Goal: Find specific page/section: Find specific page/section

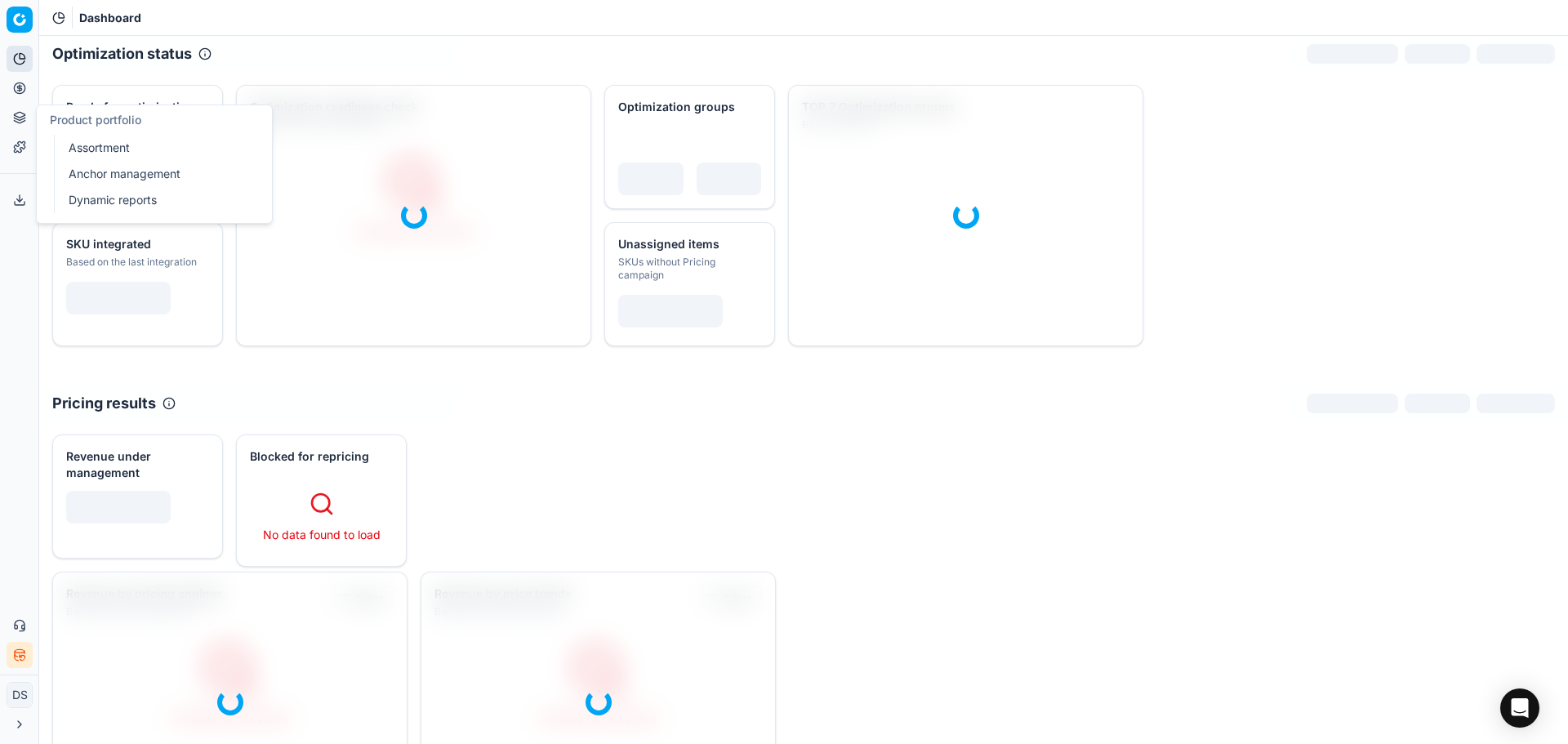
click at [20, 99] on button "Pricing" at bounding box center [20, 88] width 26 height 26
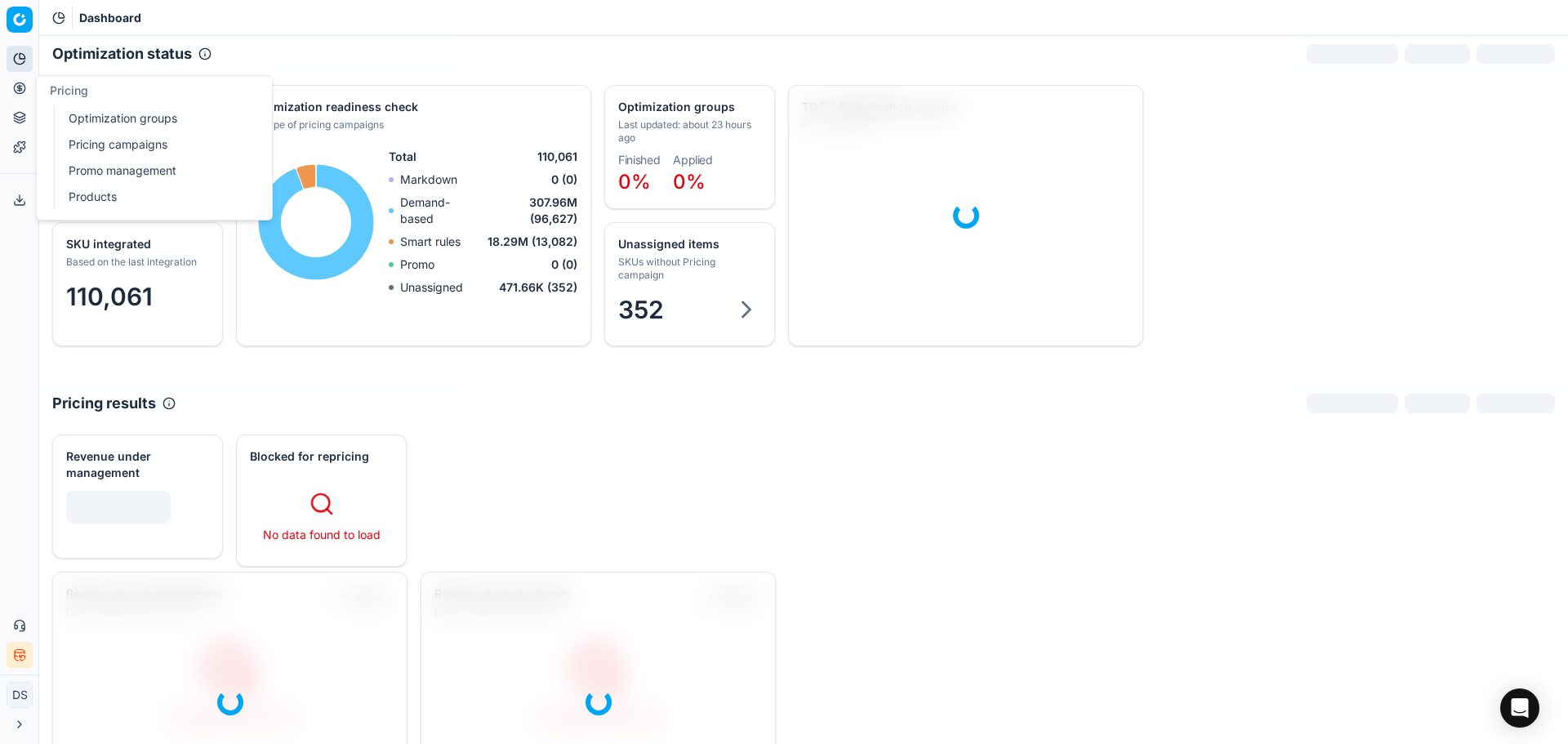
click at [20, 87] on icon at bounding box center [20, 88] width 13 height 13
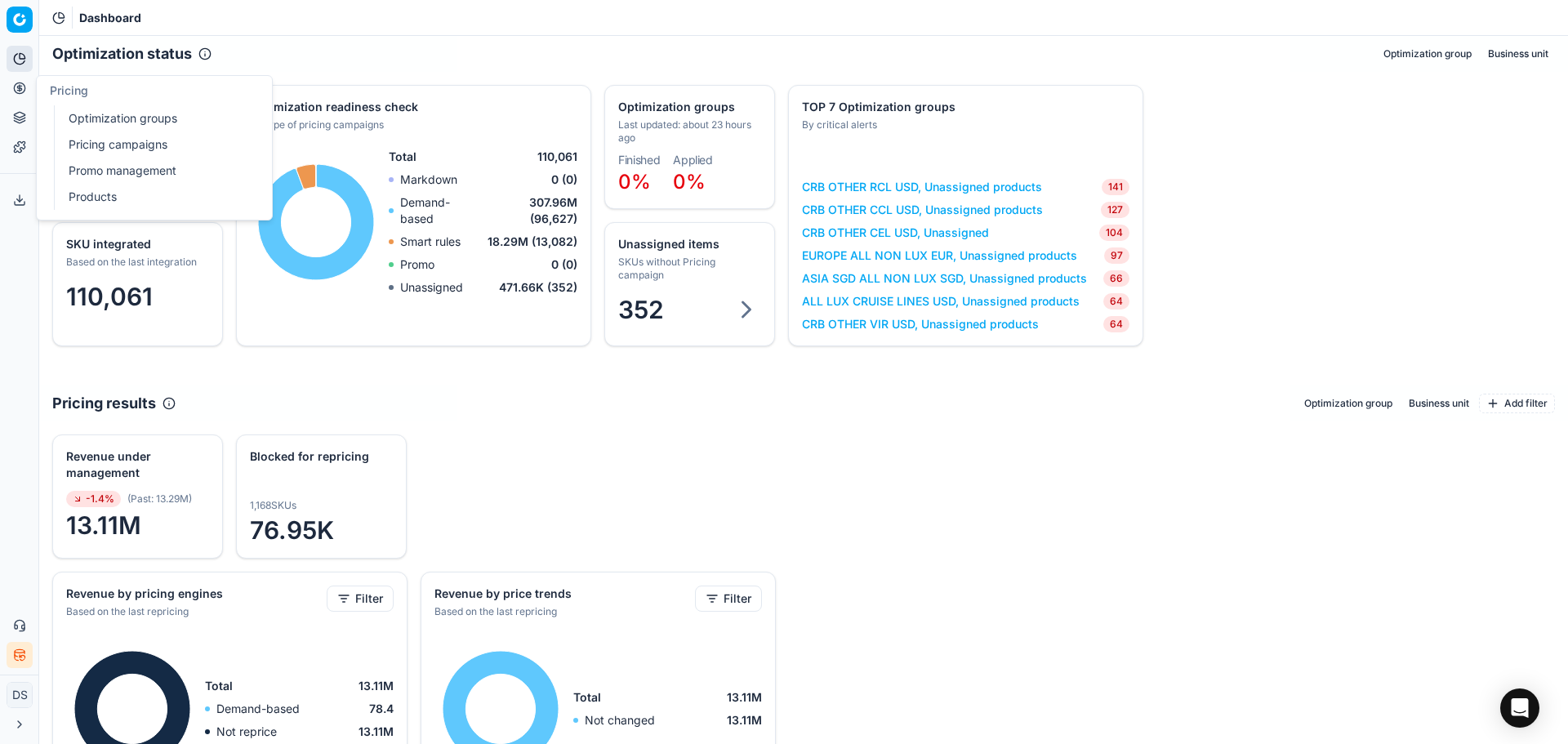
click at [20, 83] on circle at bounding box center [19, 87] width 11 height 11
click at [146, 118] on link "Optimization groups" at bounding box center [157, 119] width 190 height 23
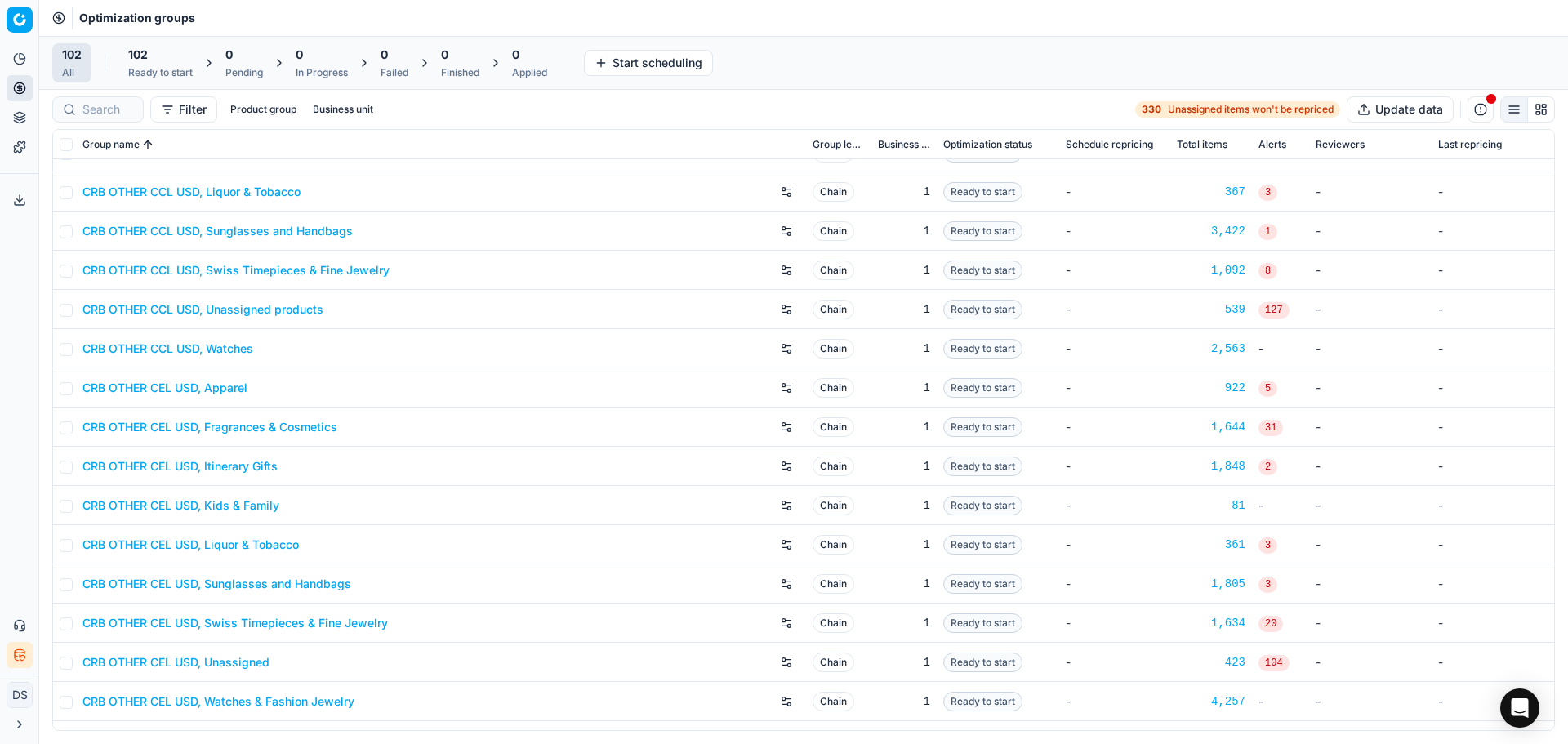
scroll to position [1715, 0]
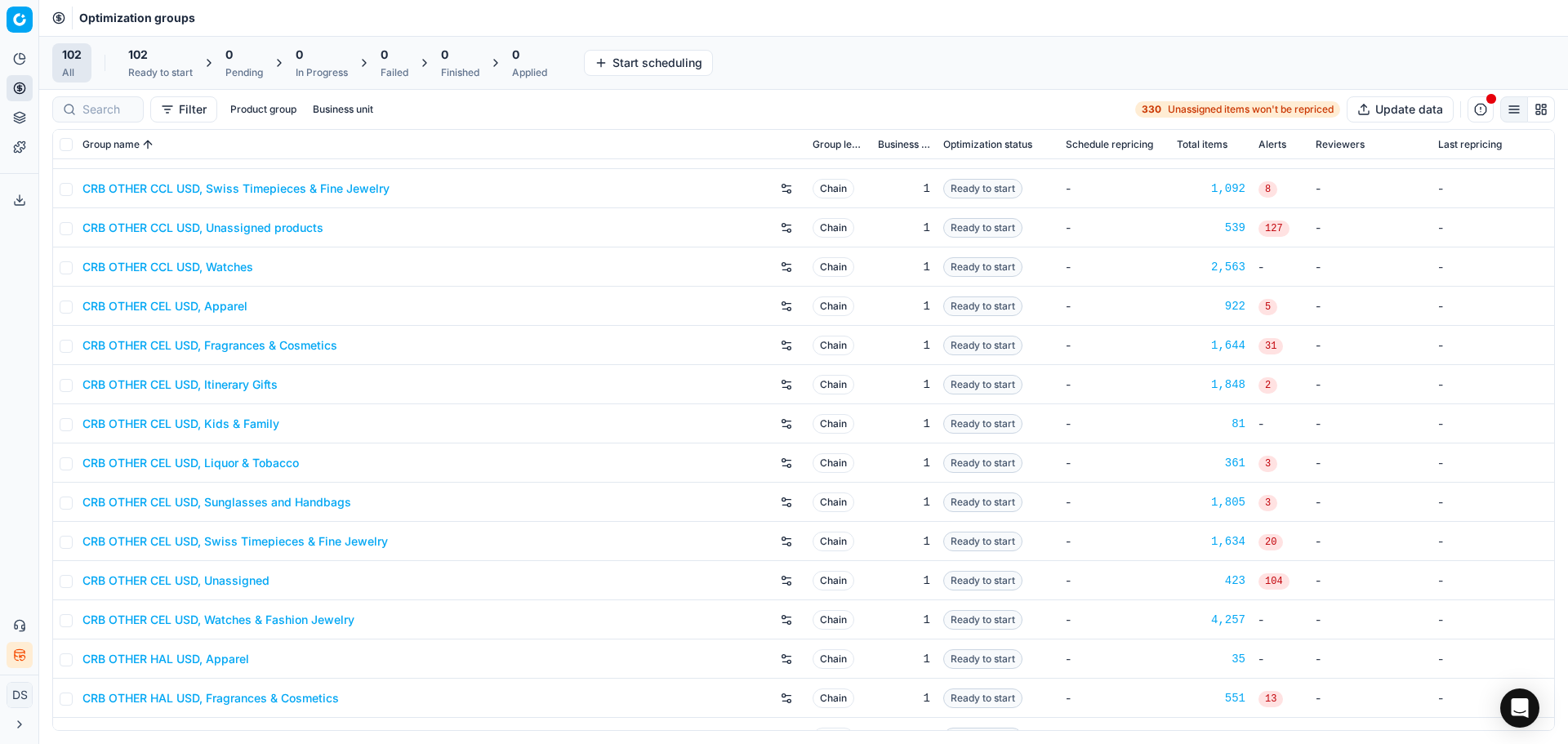
click at [269, 621] on link "CRB OTHER CEL USD, Watches & Fashion Jewelry" at bounding box center [218, 620] width 272 height 16
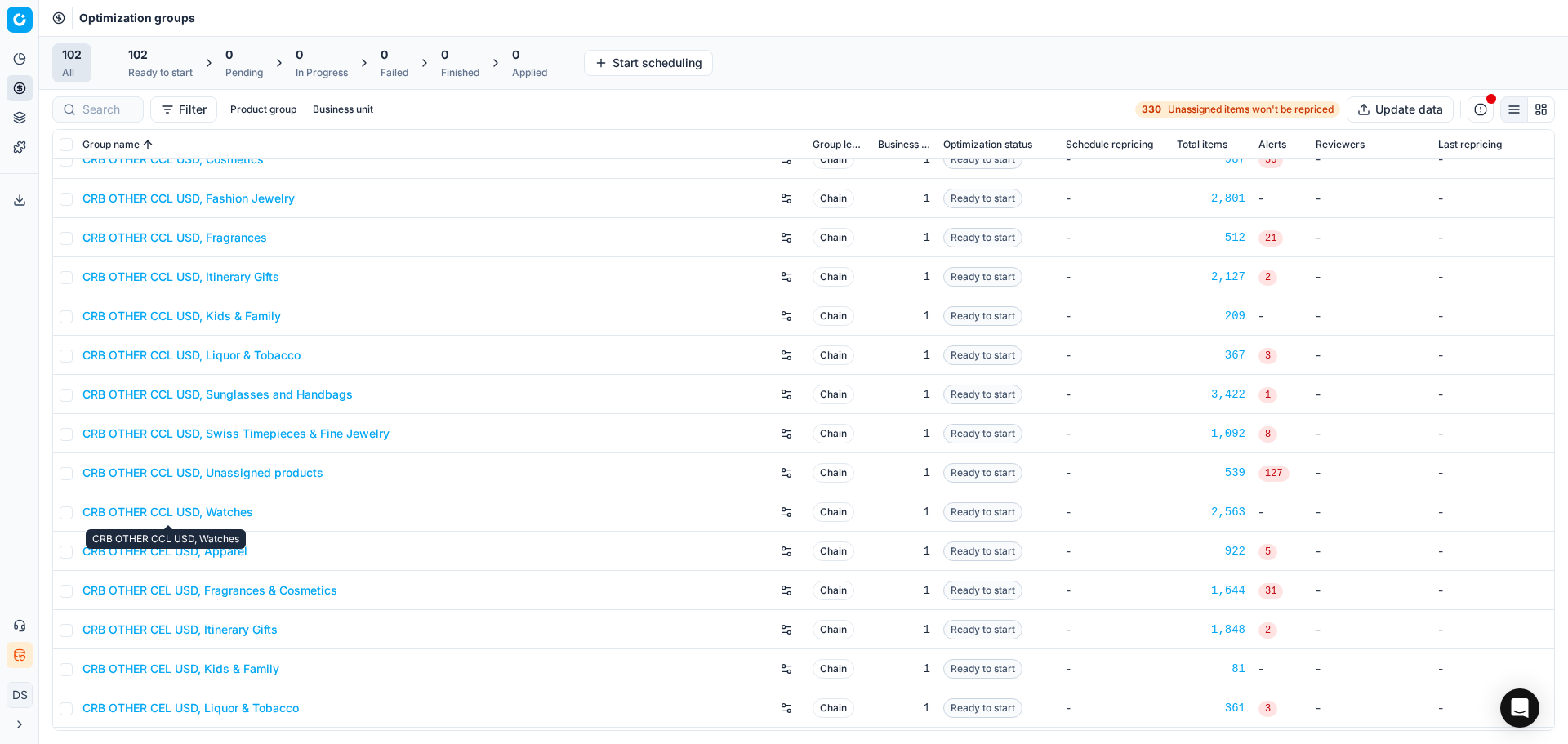
scroll to position [1388, 0]
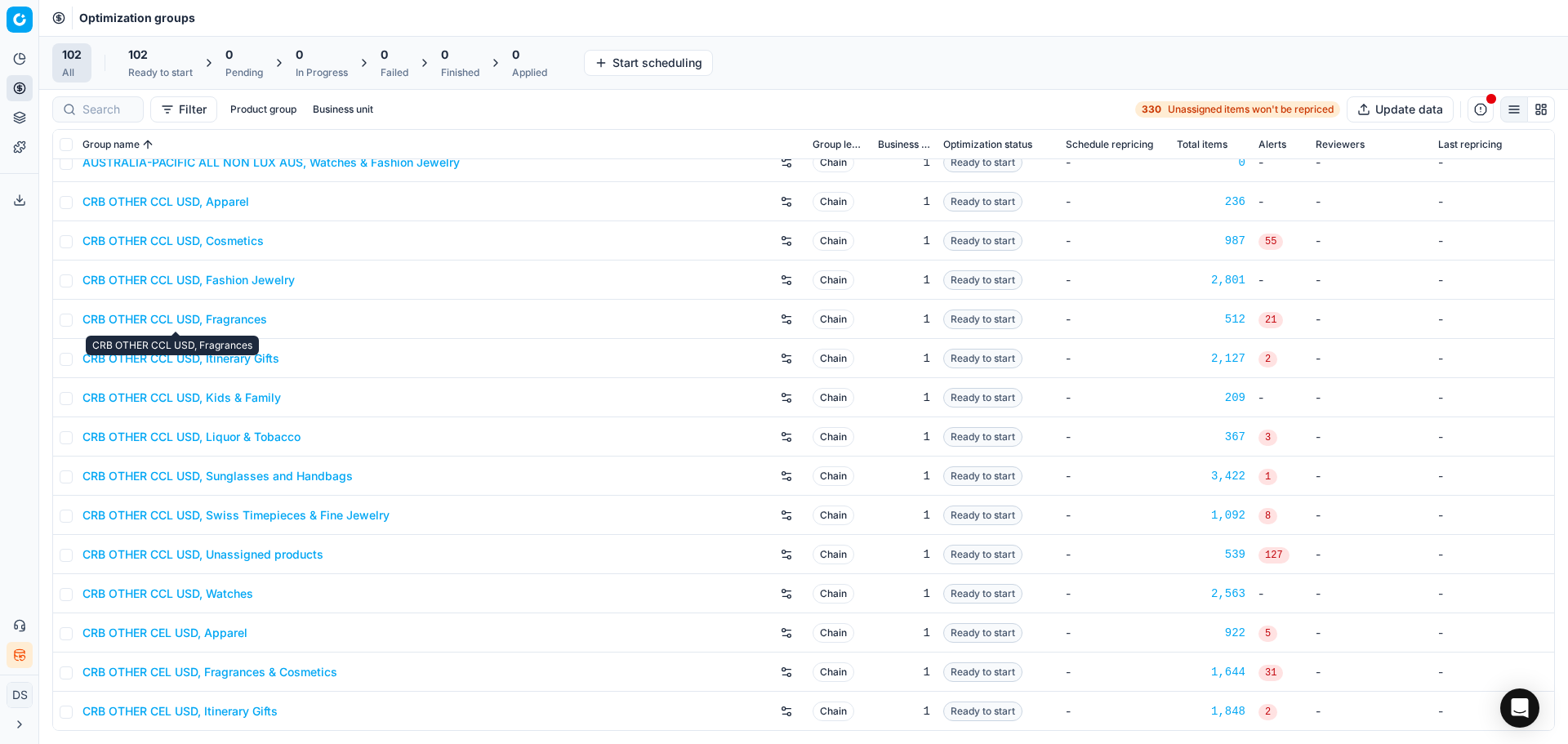
click at [244, 314] on link "CRB OTHER CCL USD, Fragrances" at bounding box center [175, 320] width 185 height 16
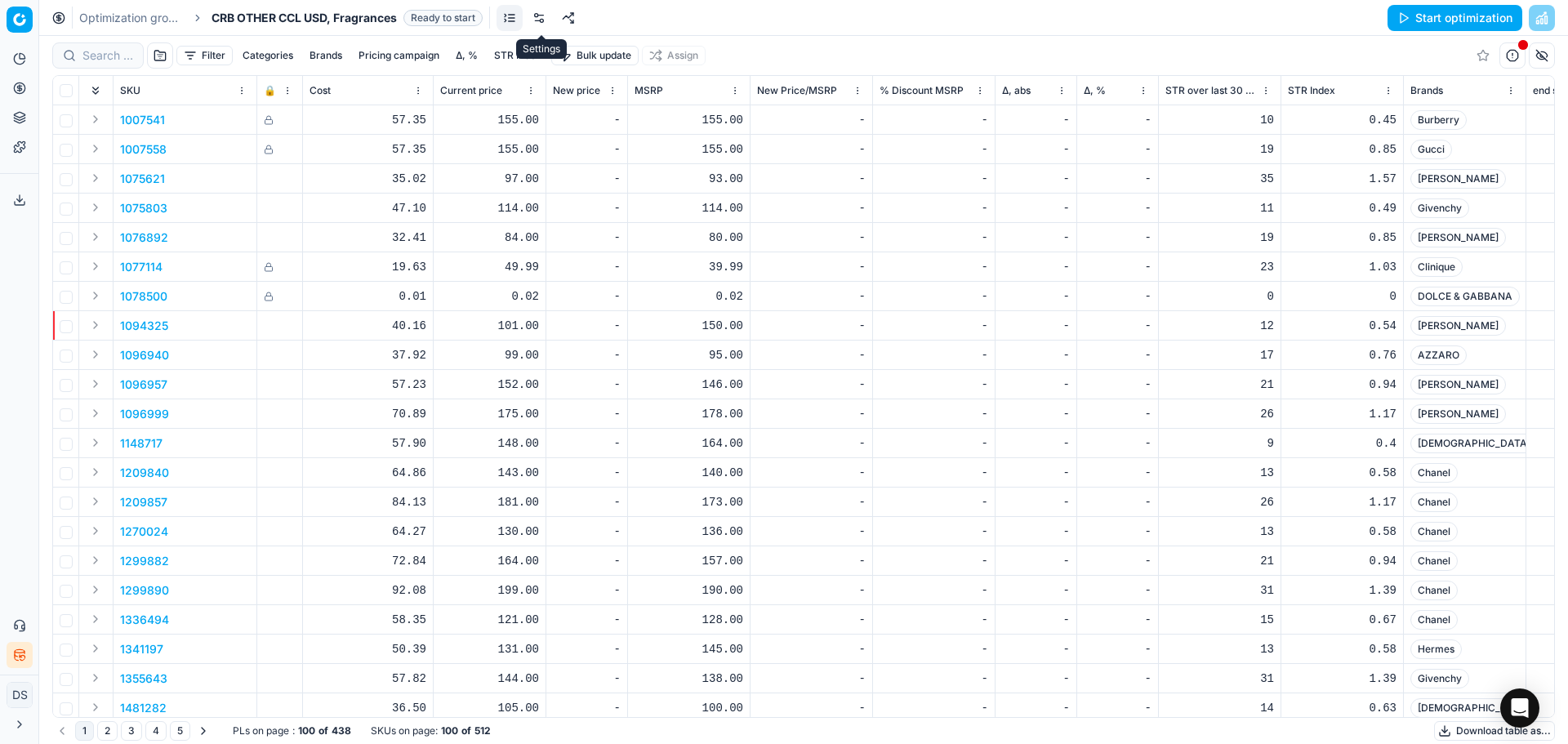
click at [545, 20] on link at bounding box center [539, 18] width 26 height 26
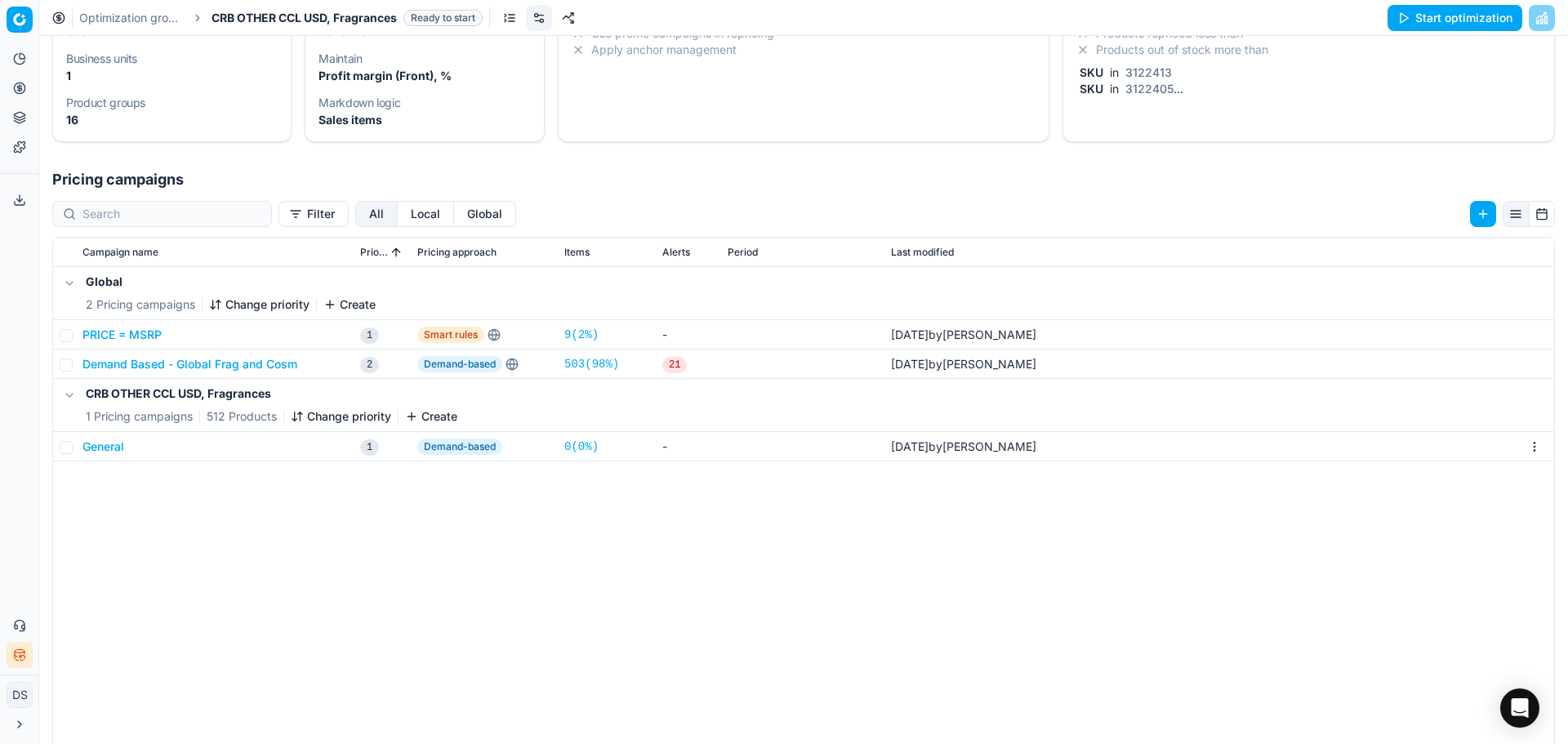
scroll to position [252, 0]
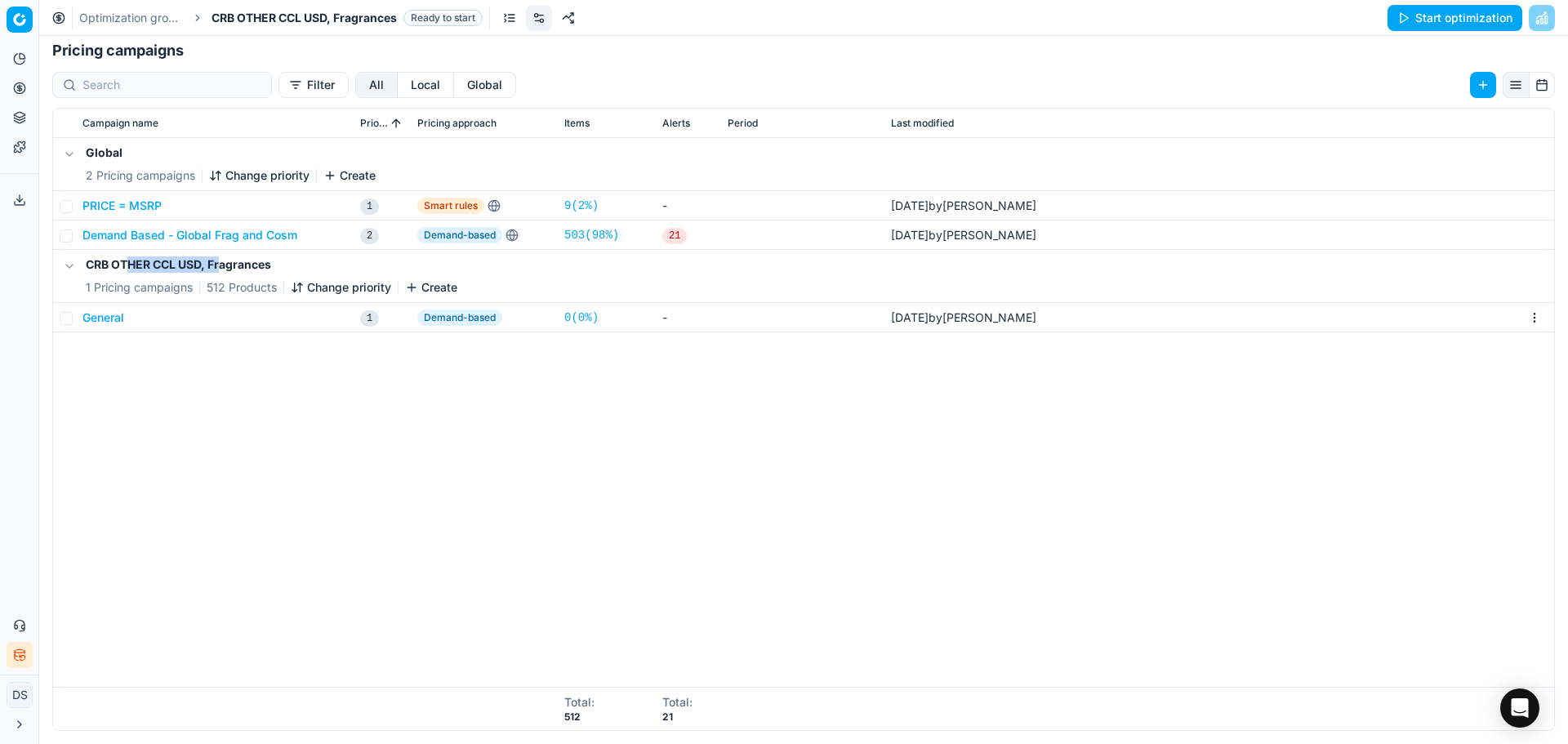
drag, startPoint x: 129, startPoint y: 267, endPoint x: 223, endPoint y: 275, distance: 94.3
click at [223, 275] on div "CRB OTHER CCL USD, Fragrances 1 Pricing campaigns 512 Products Change priority …" at bounding box center [271, 276] width 372 height 39
click at [148, 388] on div "Global 2 Pricing campaigns Change priority Create PRICE = MSRP 1 Smart rules 9 …" at bounding box center [804, 412] width 1501 height 549
click at [119, 213] on button "PRICE = MSRP" at bounding box center [122, 206] width 79 height 16
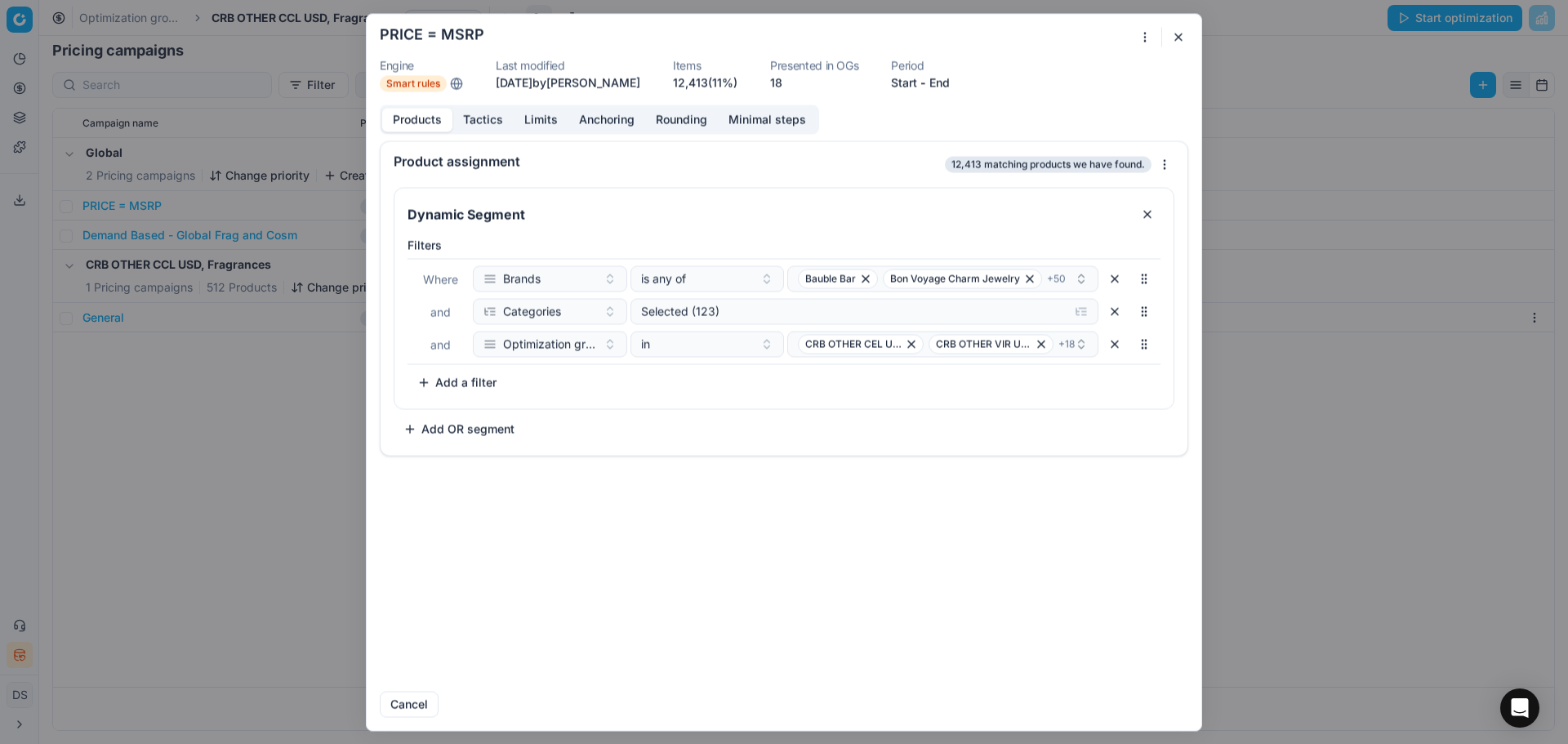
click at [1180, 34] on button "button" at bounding box center [1179, 37] width 20 height 20
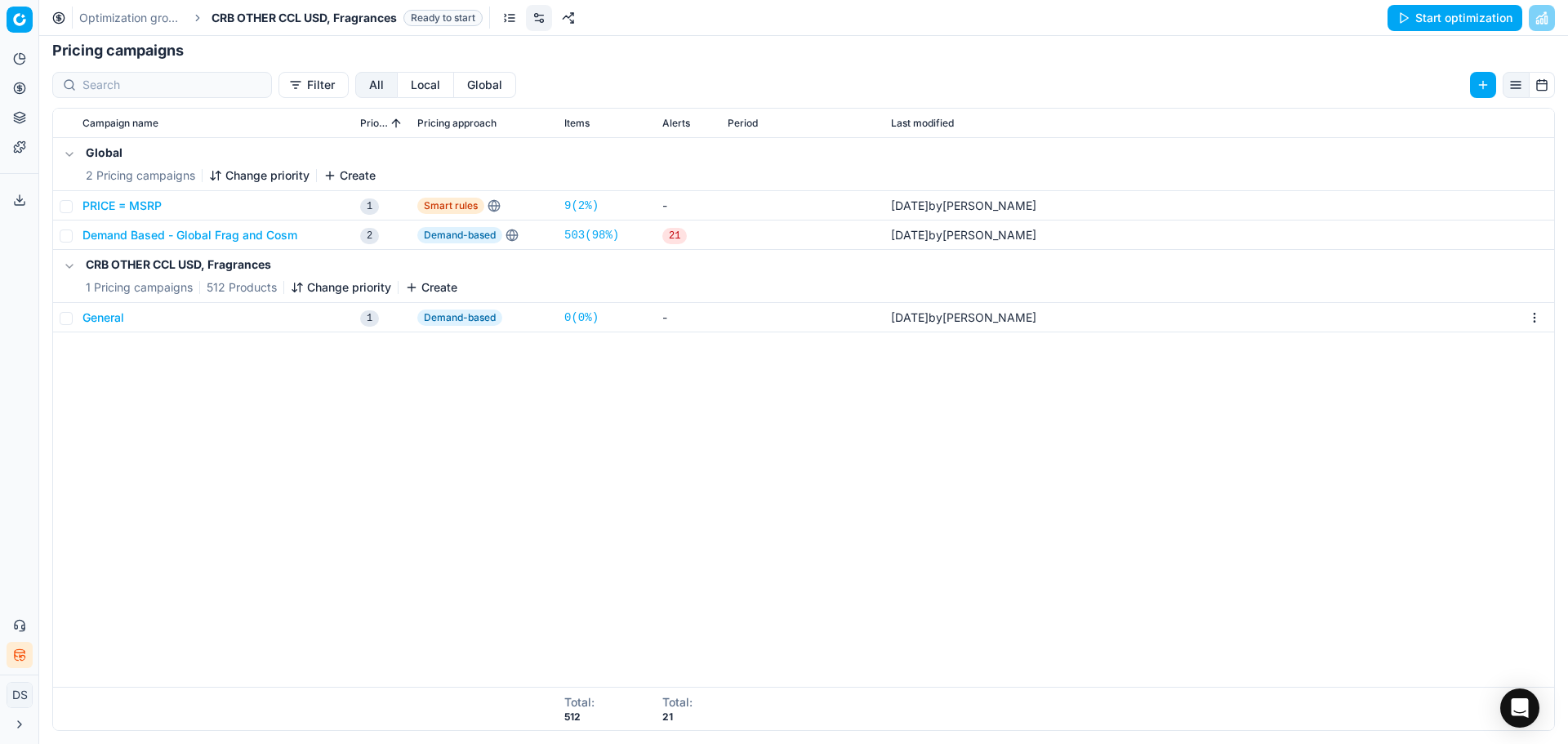
click at [112, 12] on link "Optimization groups" at bounding box center [132, 18] width 105 height 16
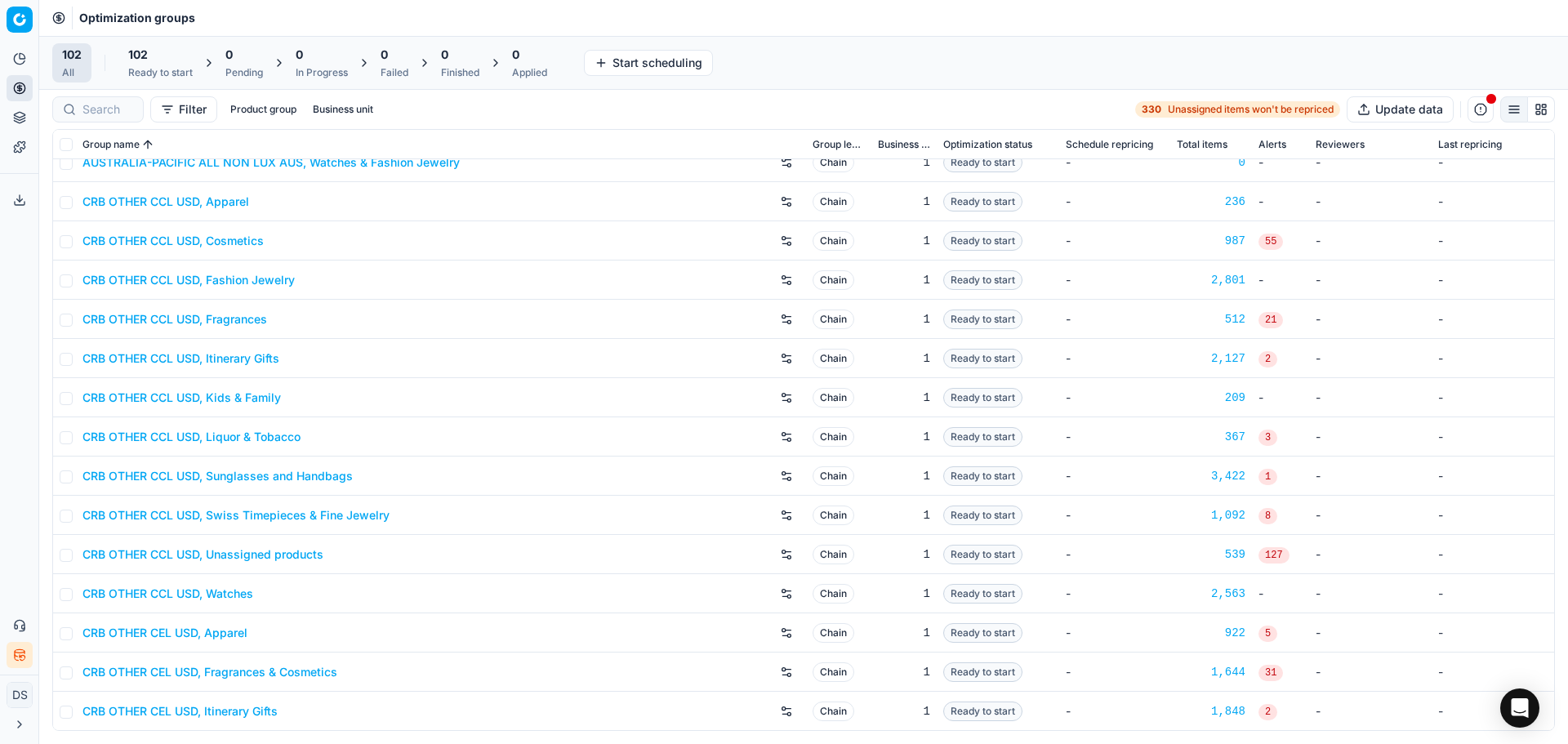
scroll to position [1307, 0]
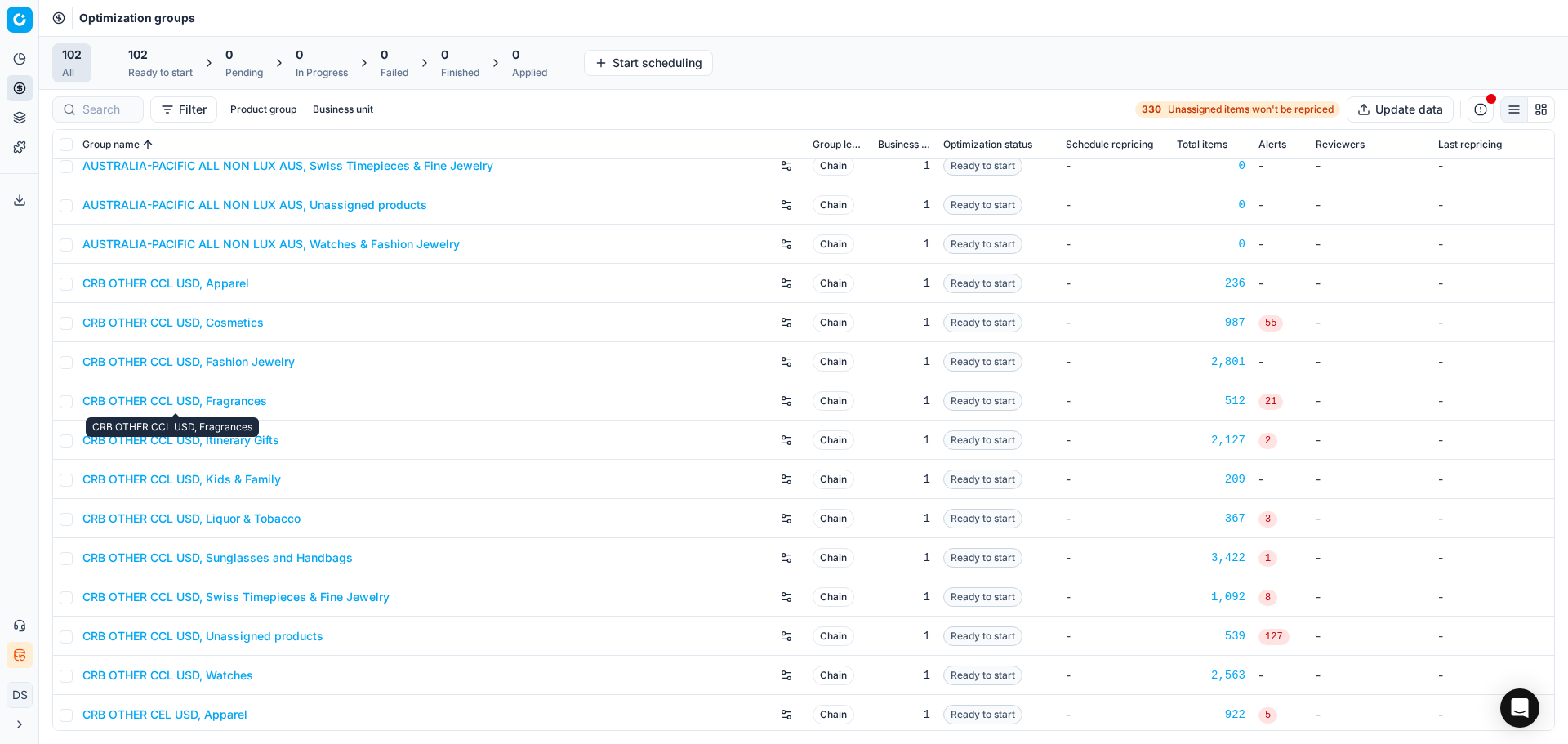
click at [226, 407] on link "CRB OTHER CCL USD, Fragrances" at bounding box center [175, 401] width 185 height 16
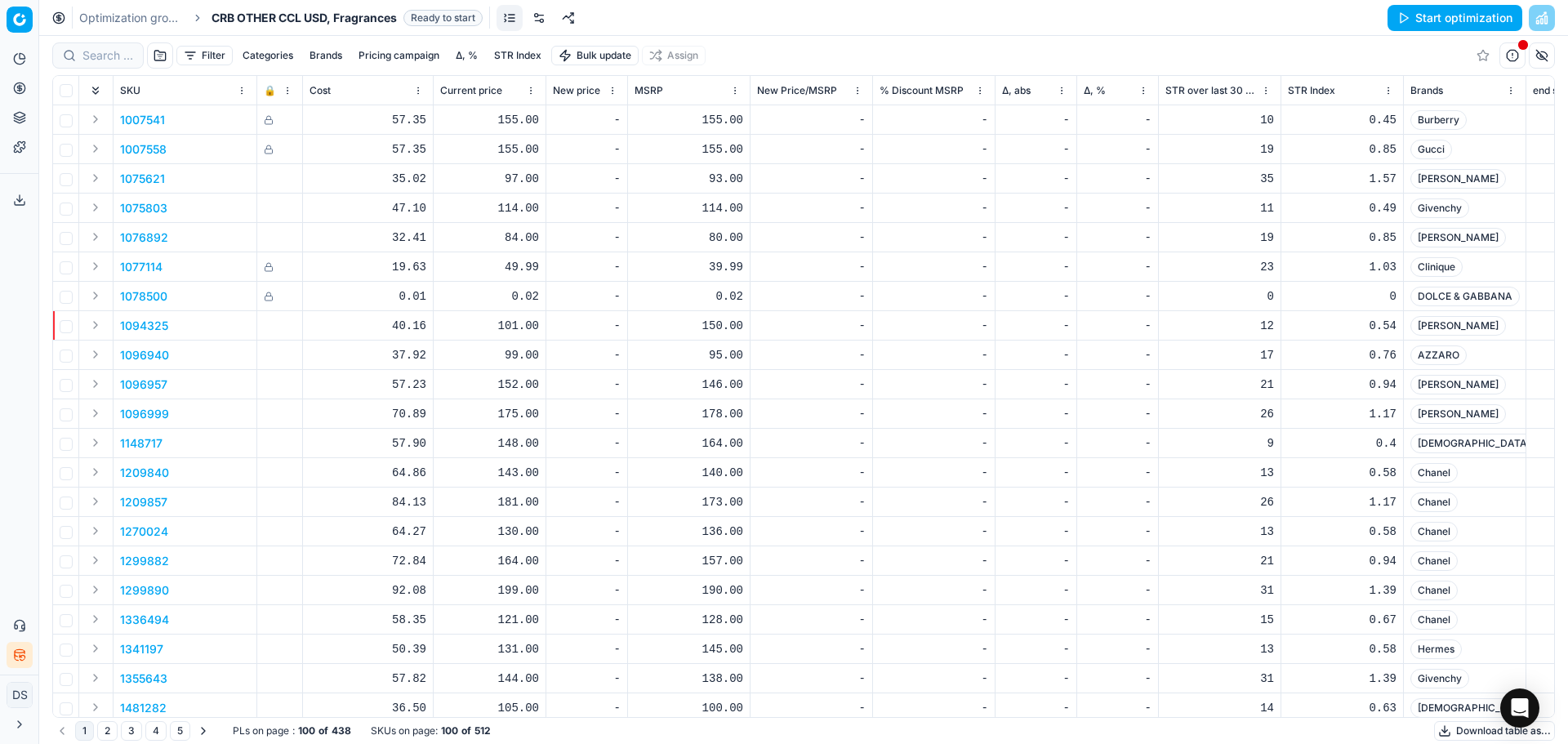
click at [538, 20] on link at bounding box center [539, 18] width 26 height 26
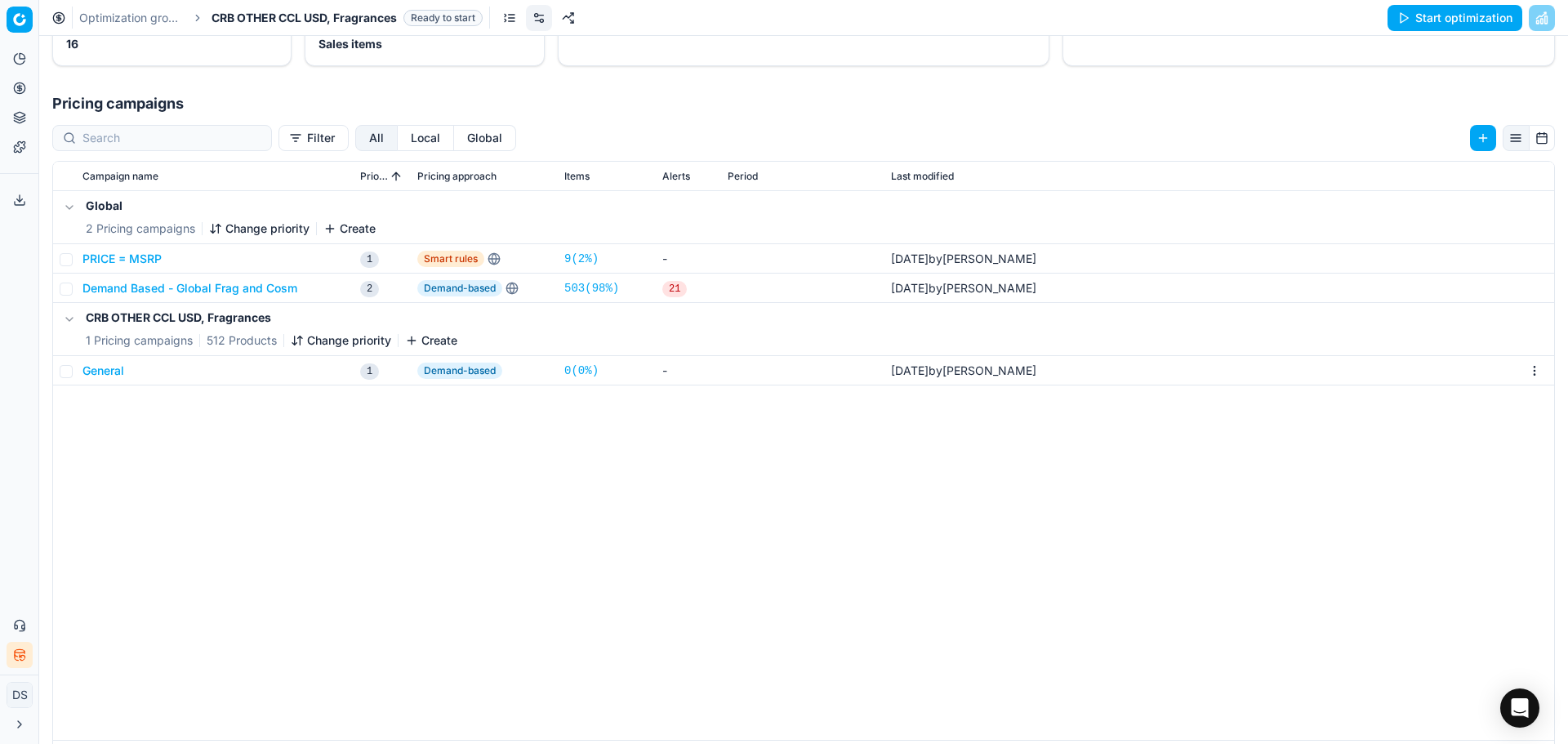
scroll to position [170, 0]
